Goal: Information Seeking & Learning: Learn about a topic

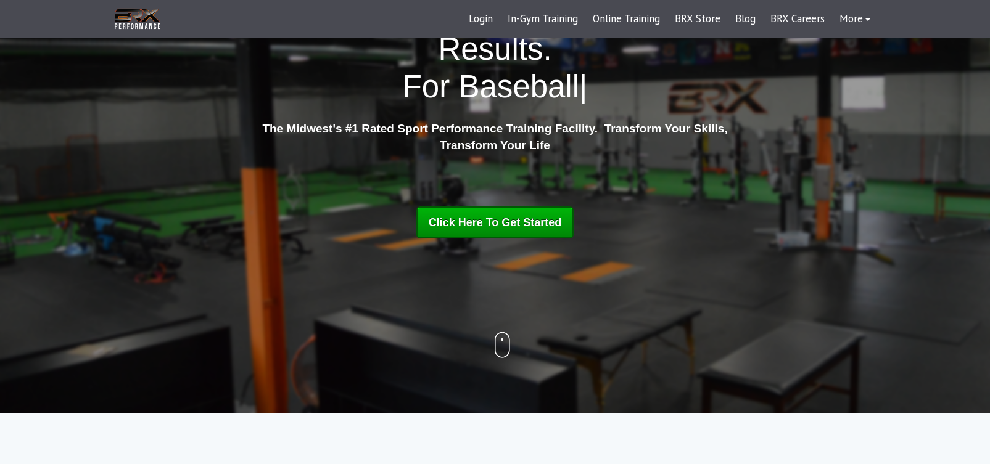
scroll to position [103, 0]
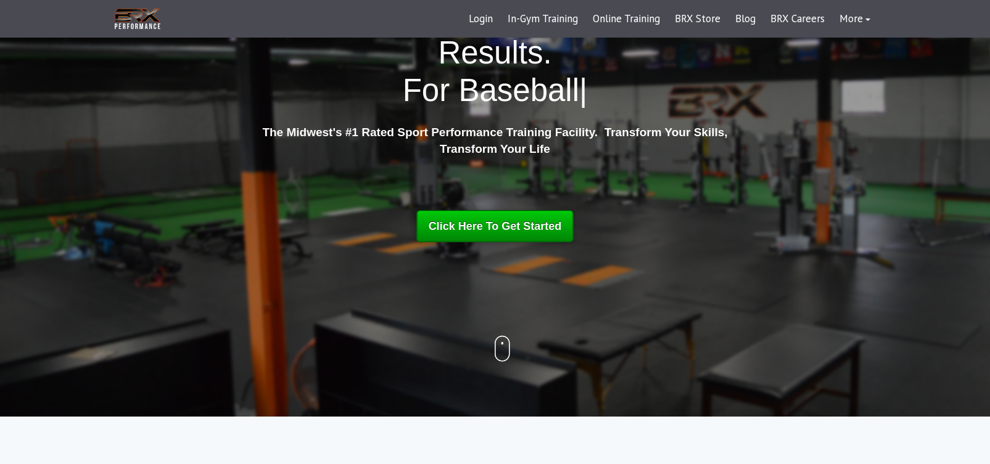
click at [469, 217] on div "Click Here To Get Started" at bounding box center [494, 226] width 133 height 22
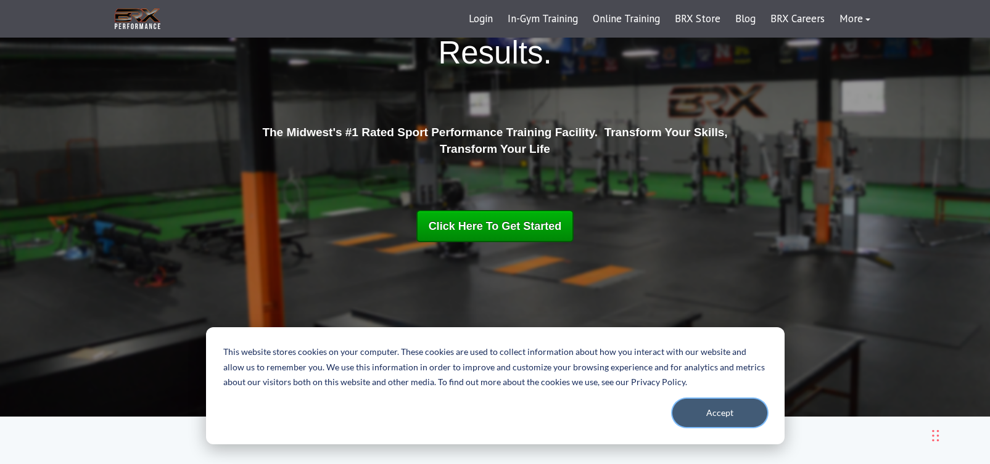
click at [716, 414] on button "Accept" at bounding box center [719, 413] width 95 height 28
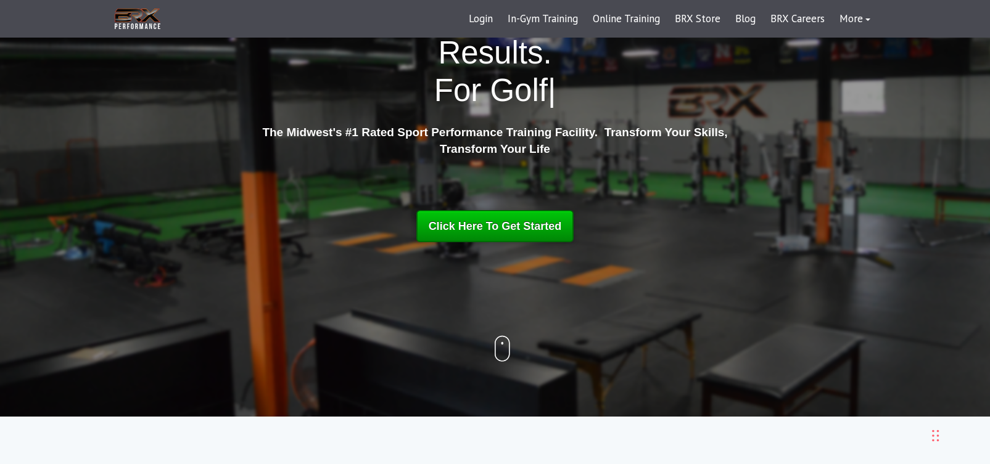
click at [504, 223] on span "Click Here To Get Started" at bounding box center [494, 226] width 133 height 12
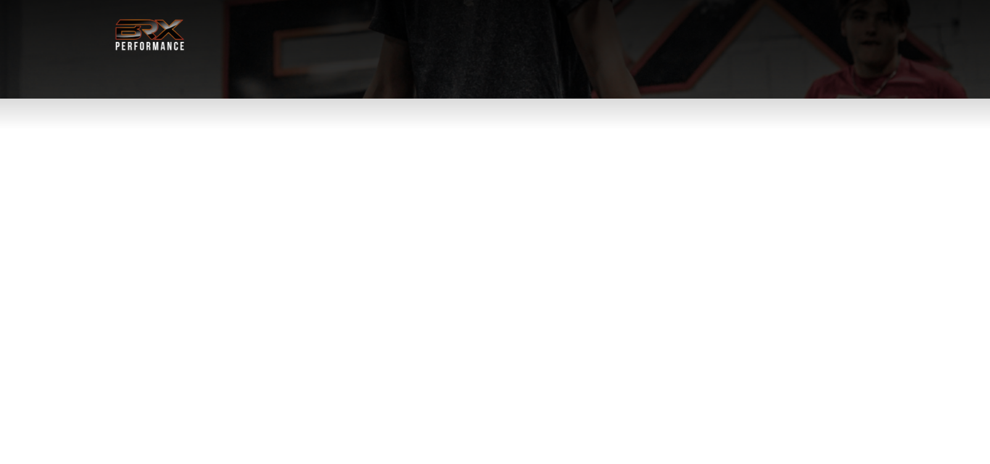
select select "**"
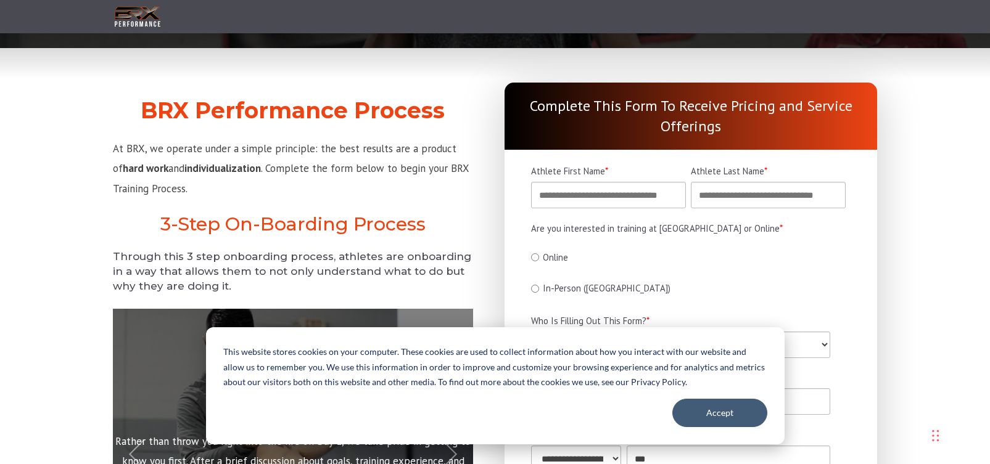
scroll to position [51, 0]
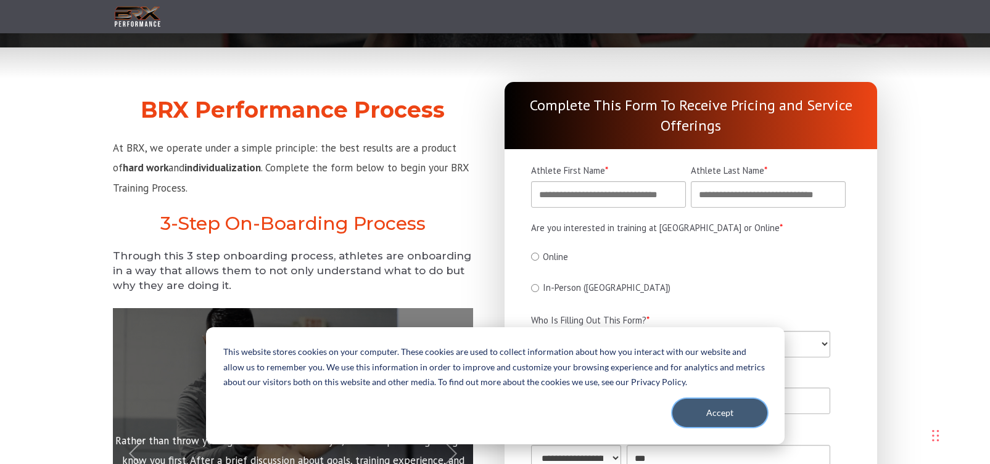
click at [710, 415] on button "Accept" at bounding box center [719, 413] width 95 height 28
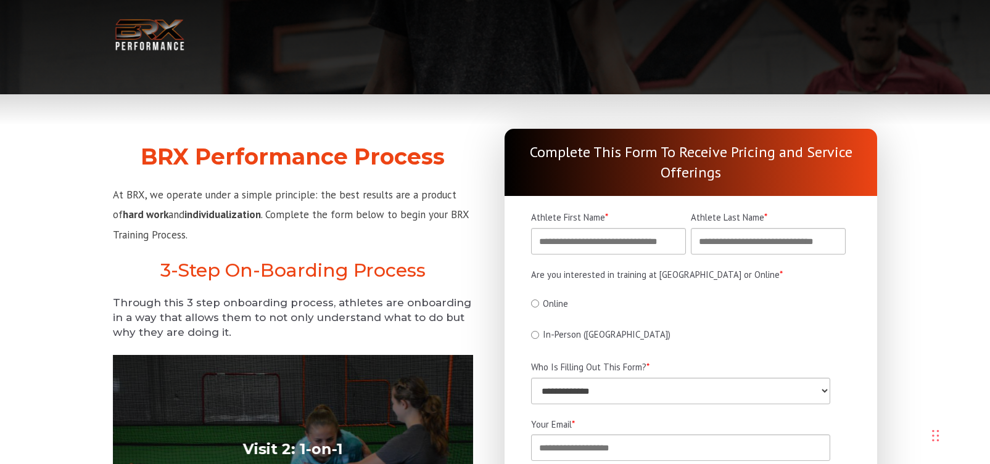
scroll to position [6, 0]
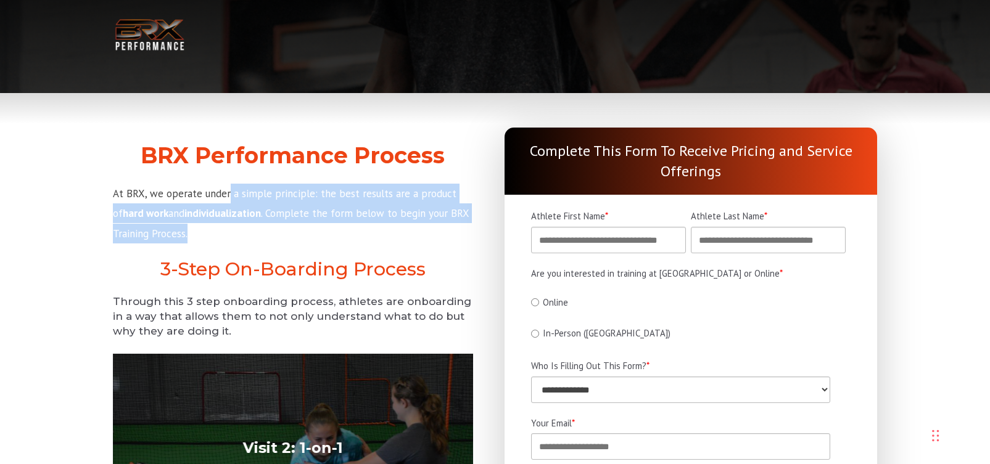
drag, startPoint x: 235, startPoint y: 219, endPoint x: 224, endPoint y: 192, distance: 29.3
click at [224, 192] on p "At BRX, we operate under a simple principle: the best results are a product of …" at bounding box center [293, 214] width 360 height 60
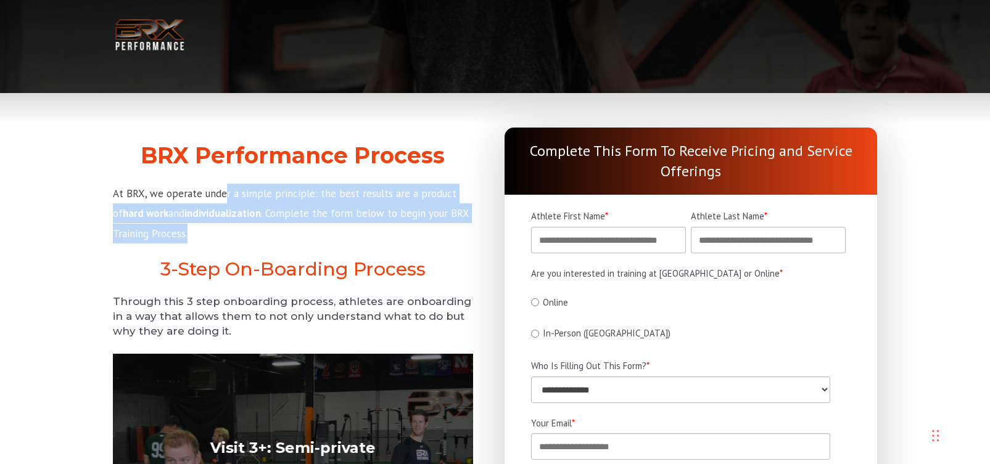
click at [224, 192] on span "At BRX, we operate under a simple principle: the best results are a product of" at bounding box center [284, 203] width 343 height 33
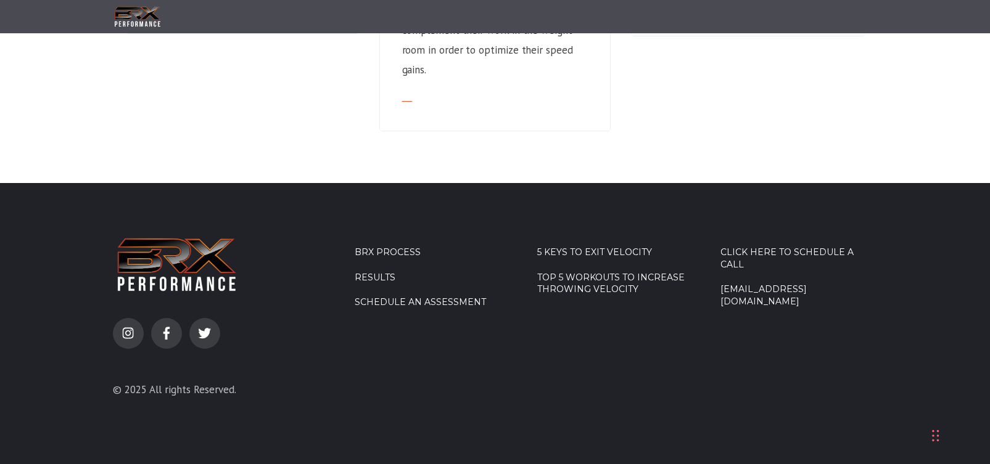
scroll to position [1337, 0]
click at [579, 249] on link "5 Keys to Exit Velocity" at bounding box center [615, 252] width 157 height 12
click at [605, 287] on link "Top 5 Workouts to Increase Throwing Velocity" at bounding box center [615, 283] width 157 height 24
click at [387, 302] on link "Schedule an Assessment" at bounding box center [433, 302] width 157 height 12
click at [419, 300] on link "Schedule an Assessment" at bounding box center [433, 302] width 157 height 12
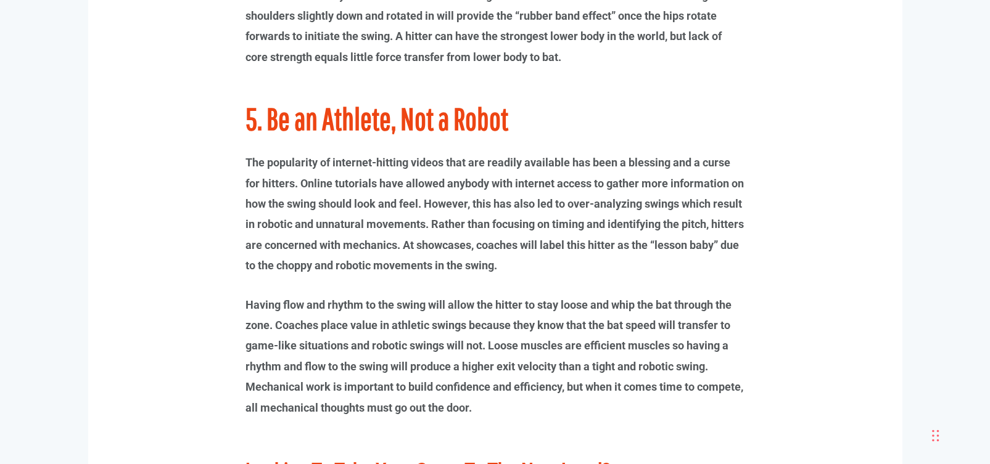
scroll to position [3934, 0]
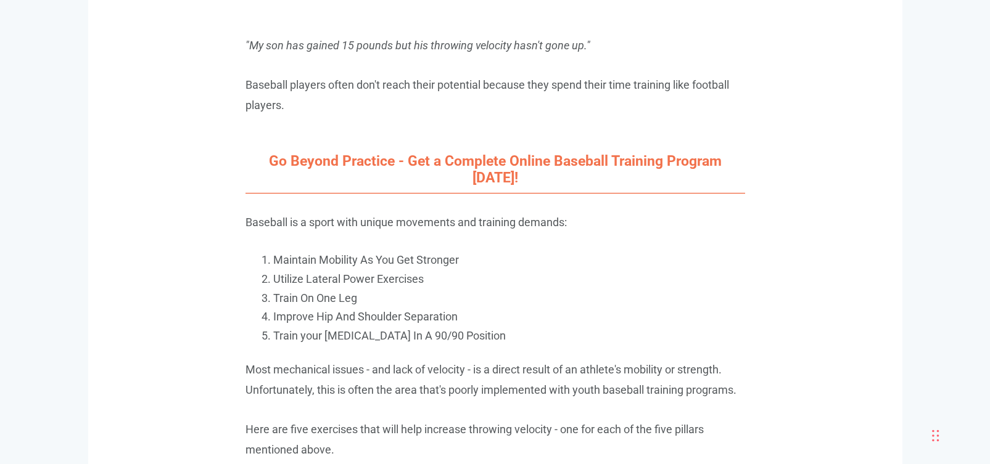
scroll to position [1097, 0]
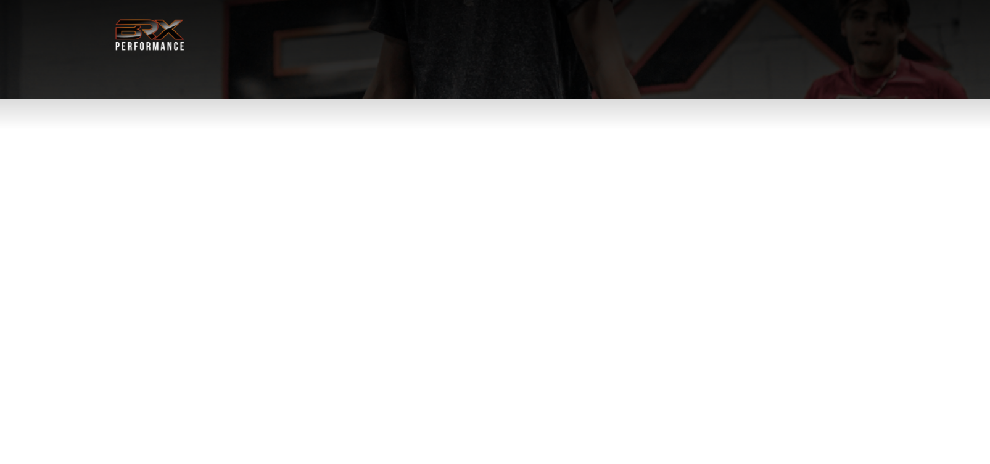
select select "**"
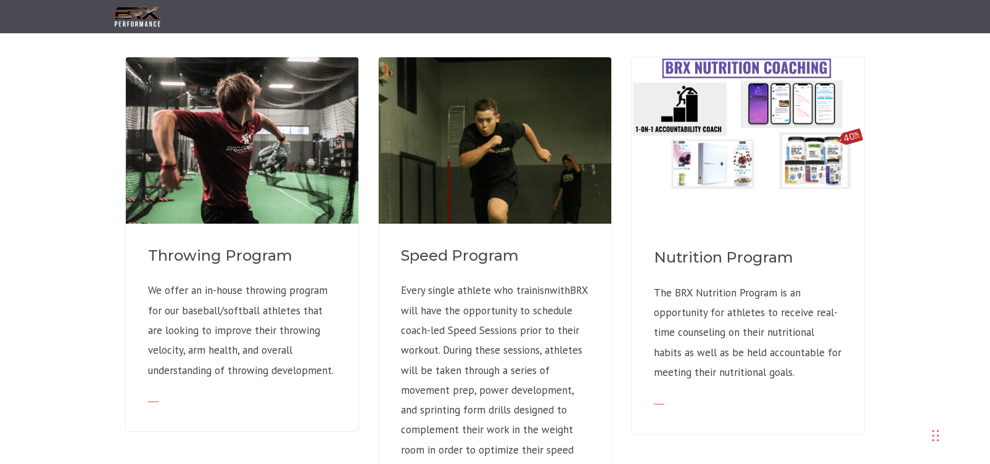
scroll to position [1154, 0]
